Goal: Check status: Check status

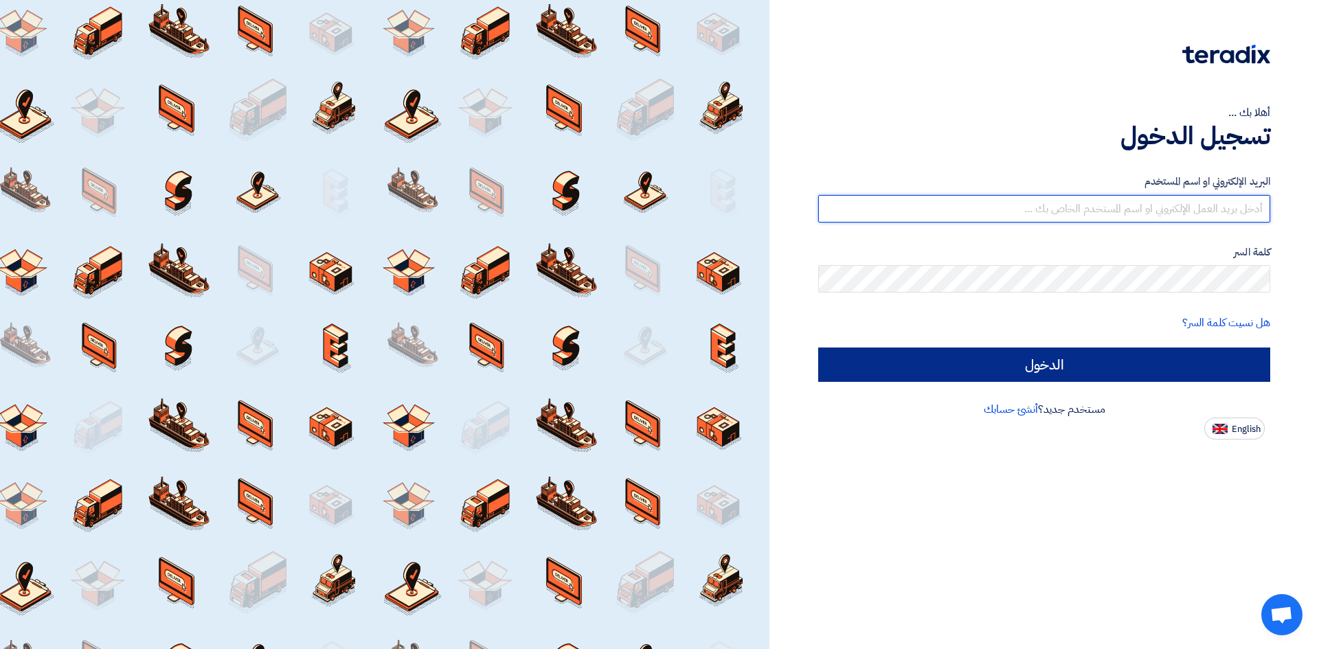
type input "sayedmohamed@trusttrade-egypt.com"
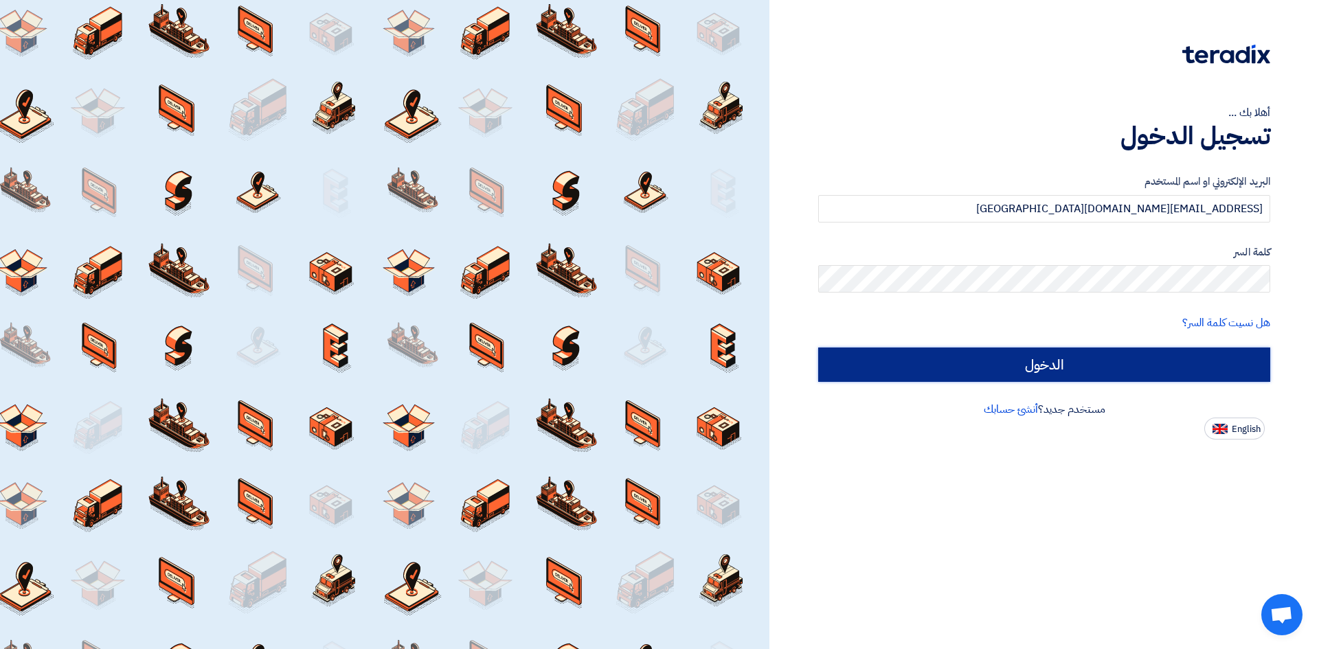
click at [892, 373] on input "الدخول" at bounding box center [1044, 365] width 452 height 34
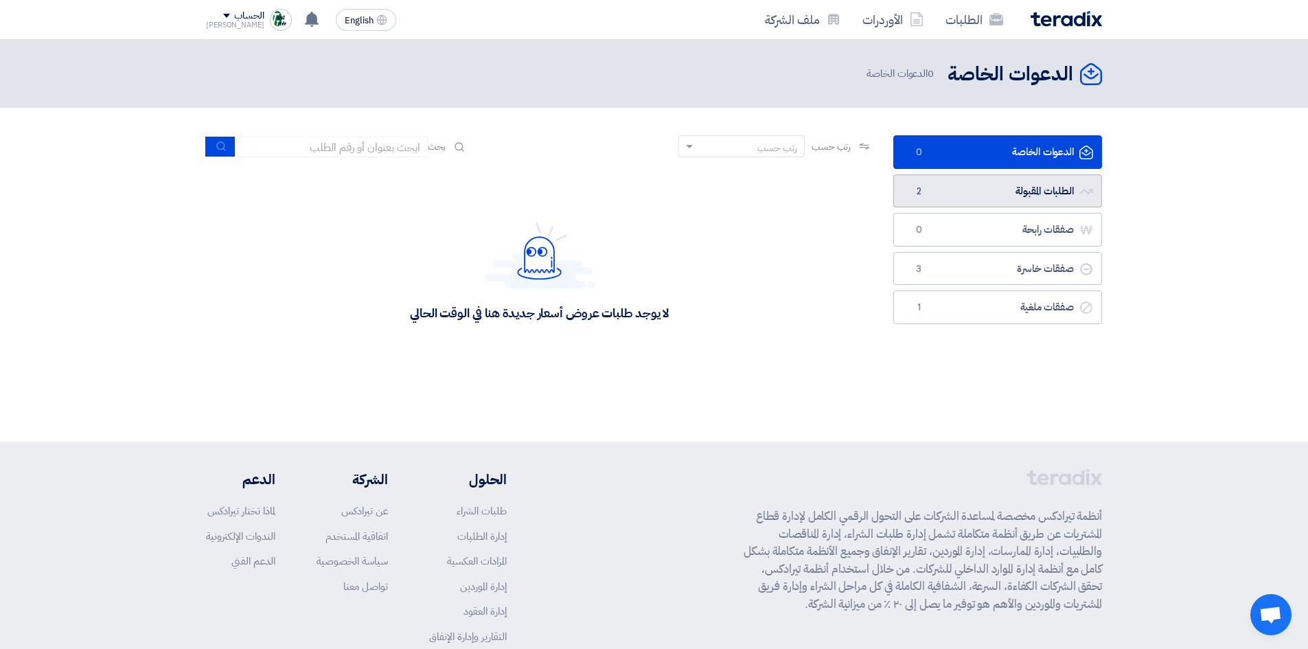
click at [973, 201] on link "الطلبات المقبولة الطلبات المقبولة 2" at bounding box center [998, 191] width 209 height 34
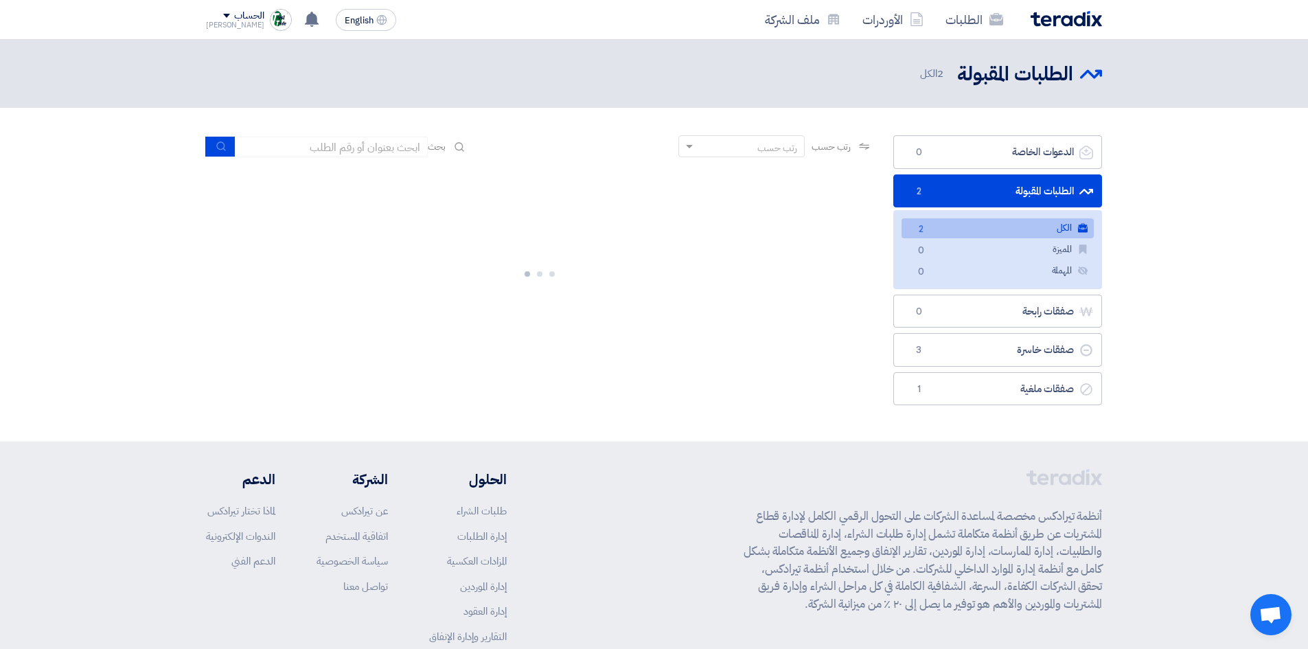
click at [981, 196] on link "الطلبات المقبولة الطلبات المقبولة 2" at bounding box center [998, 191] width 209 height 34
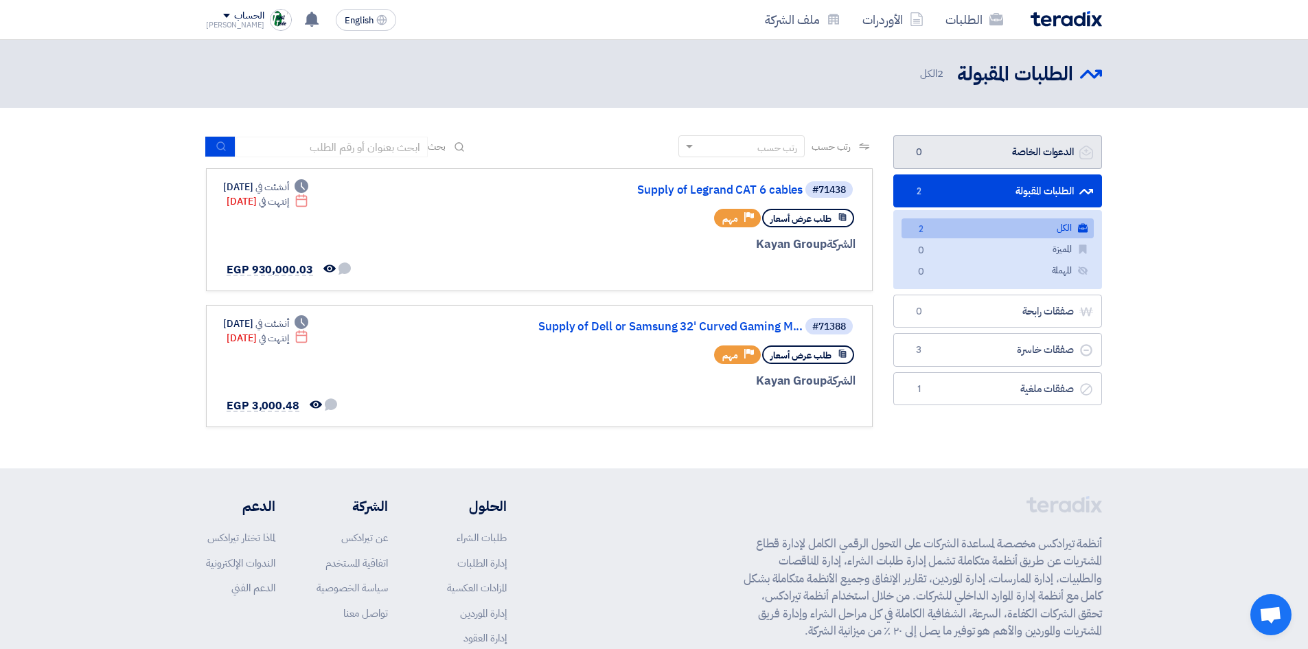
click at [974, 148] on link "الدعوات الخاصة الدعوات الخاصة 0" at bounding box center [998, 152] width 209 height 34
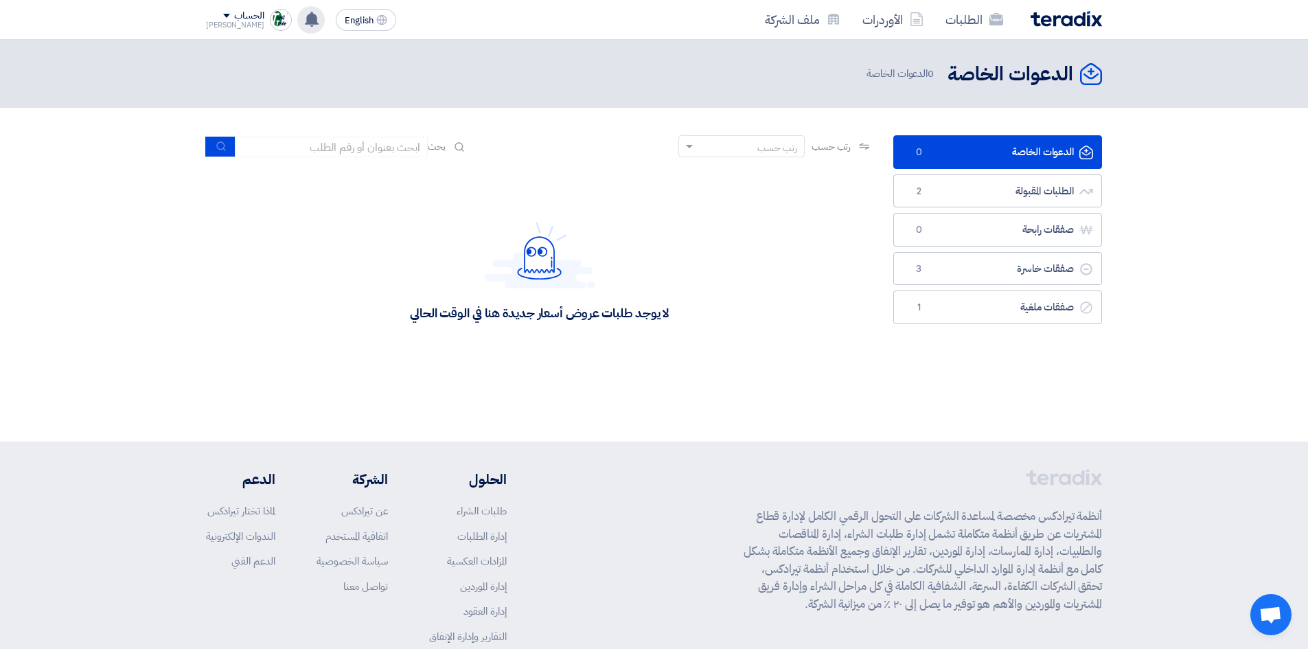
click at [304, 23] on icon at bounding box center [311, 19] width 15 height 15
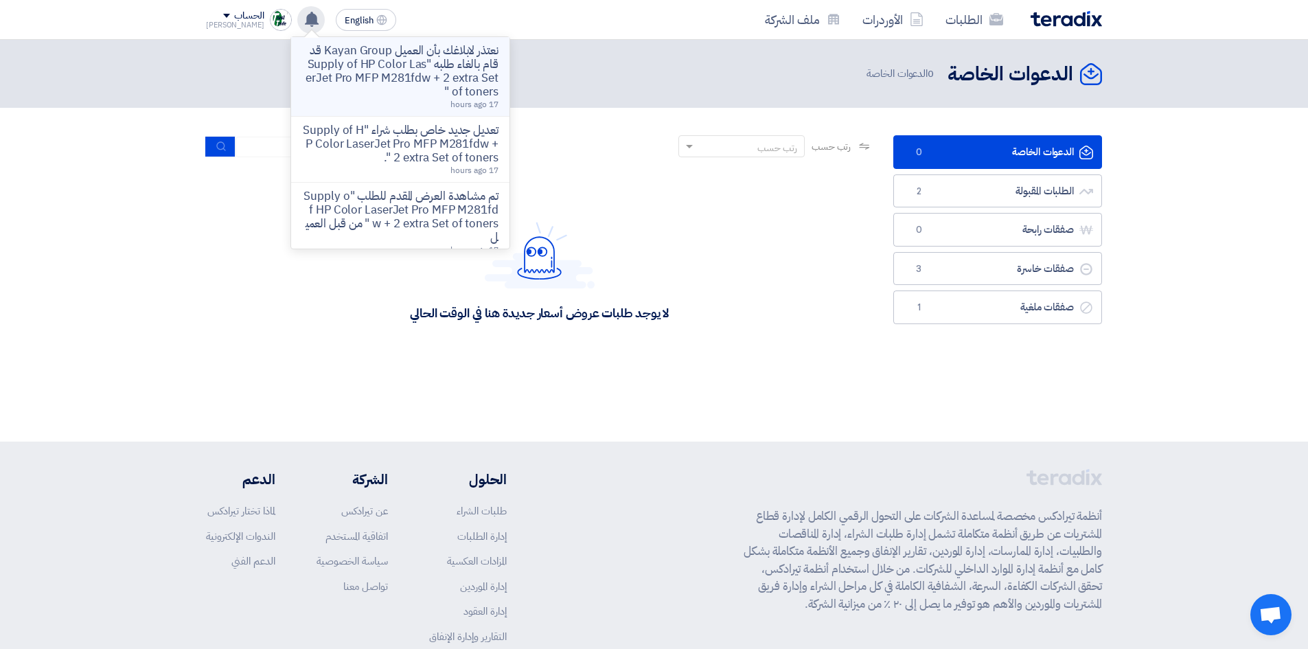
click at [410, 82] on p "نعتذر لابلاغك بأن العميل Kayan Group قد قام بالغاء طلبه "Supply of HP Color Las…" at bounding box center [400, 71] width 196 height 55
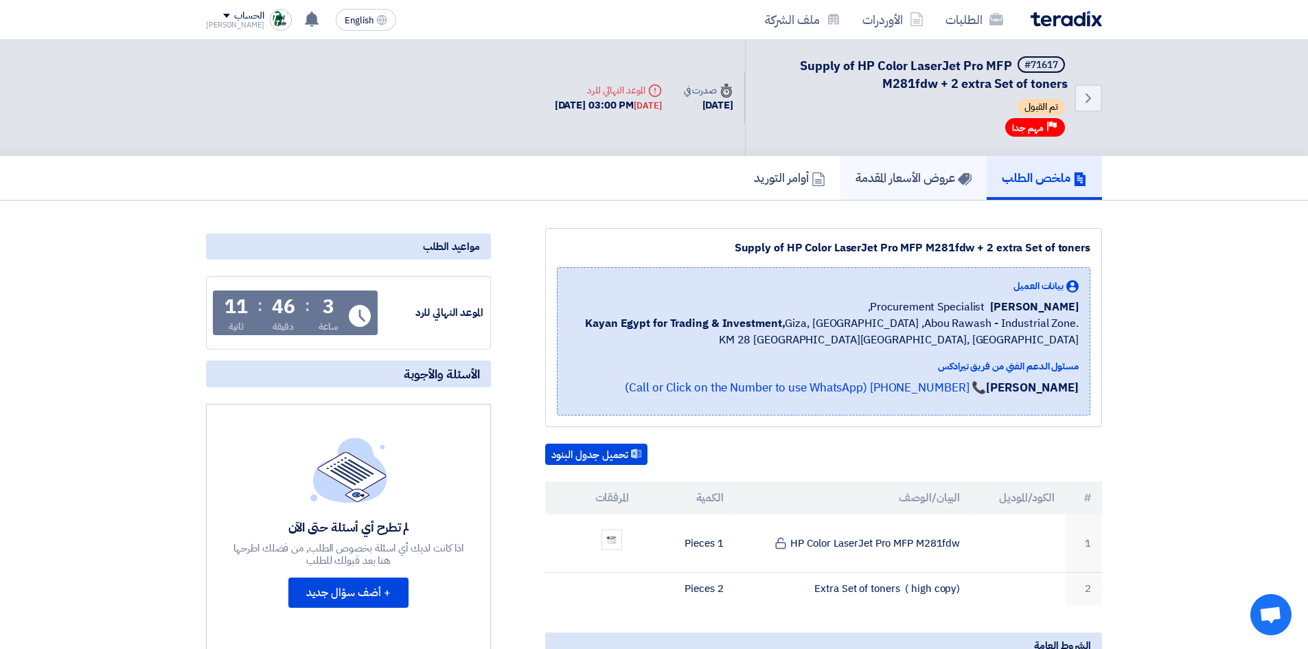
click at [946, 176] on h5 "عروض الأسعار المقدمة" at bounding box center [914, 178] width 116 height 16
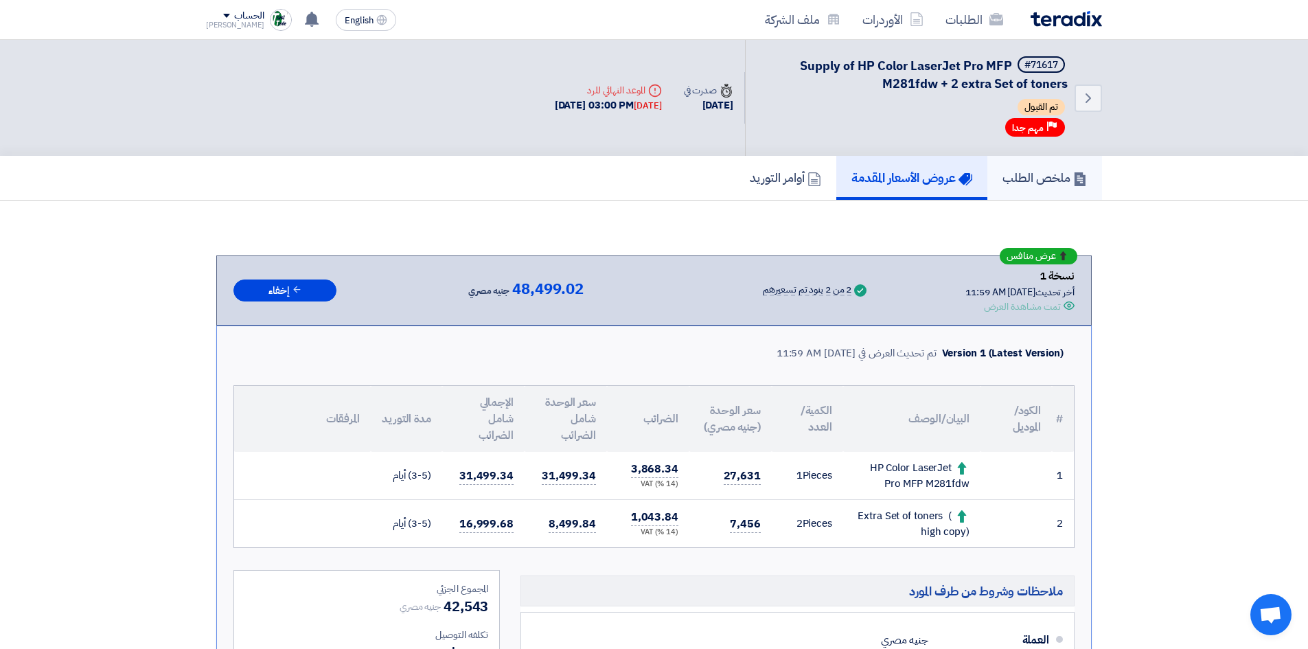
click at [997, 176] on link "ملخص الطلب" at bounding box center [1045, 178] width 115 height 44
